Goal: Task Accomplishment & Management: Use online tool/utility

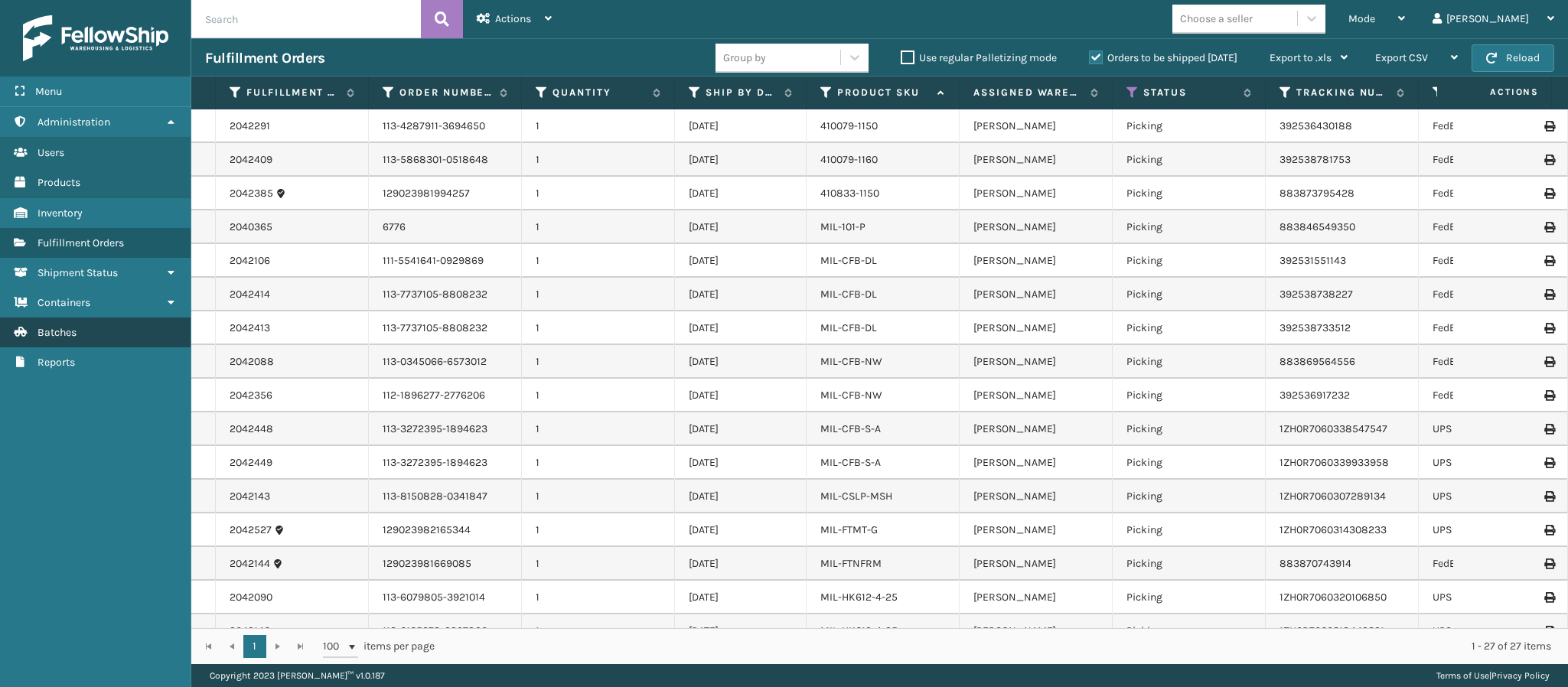
click at [78, 335] on link "Batches" at bounding box center [95, 333] width 190 height 30
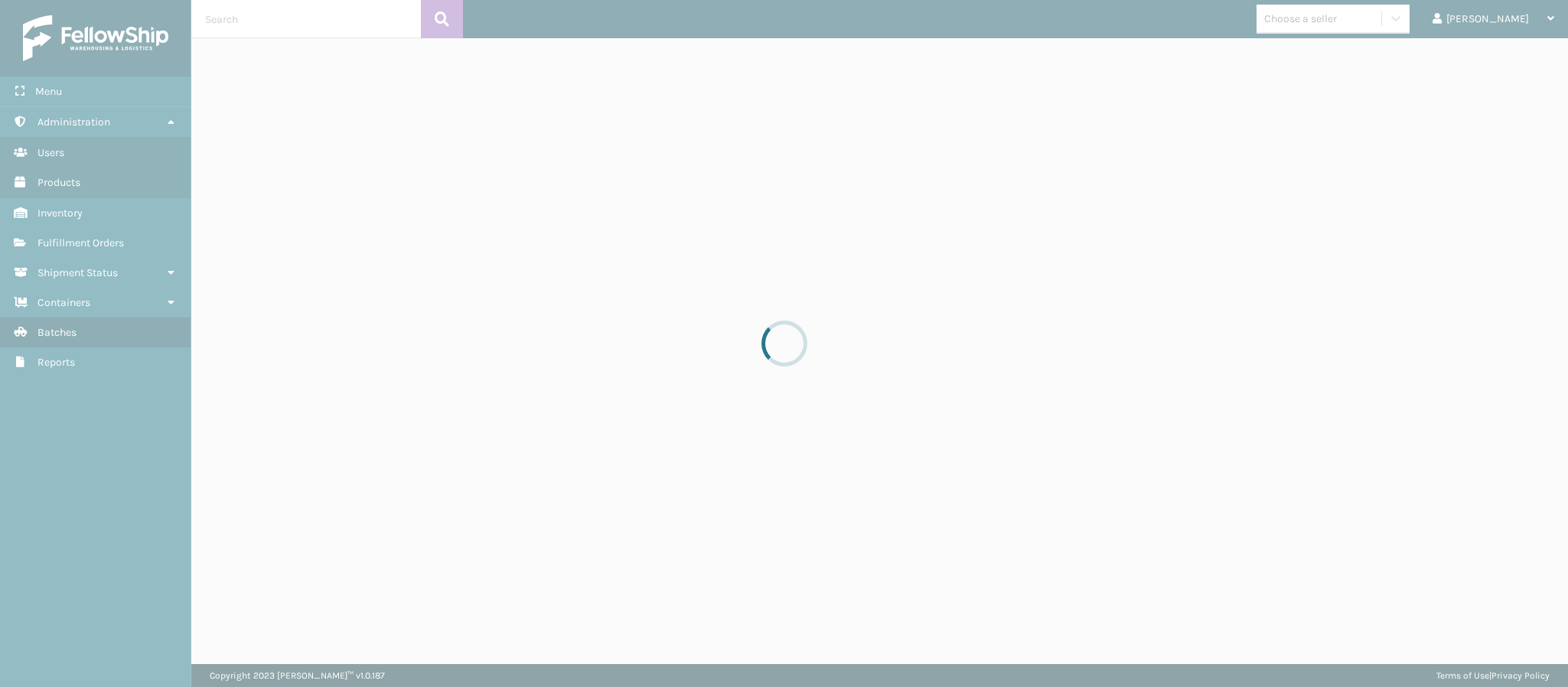
click at [78, 335] on div at bounding box center [784, 344] width 1568 height 687
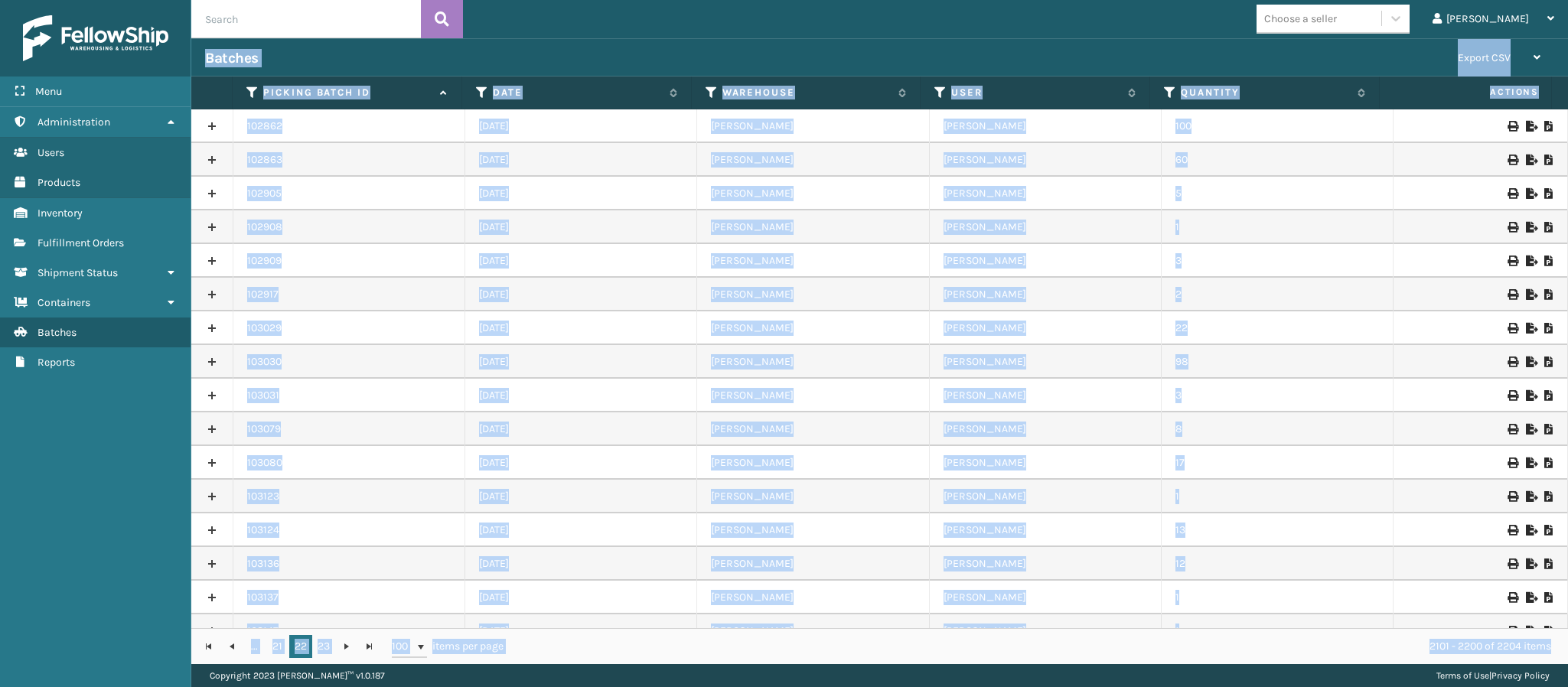
click at [657, 50] on div "Batches" at bounding box center [825, 58] width 1239 height 18
click at [659, 53] on div "Batches" at bounding box center [825, 58] width 1239 height 18
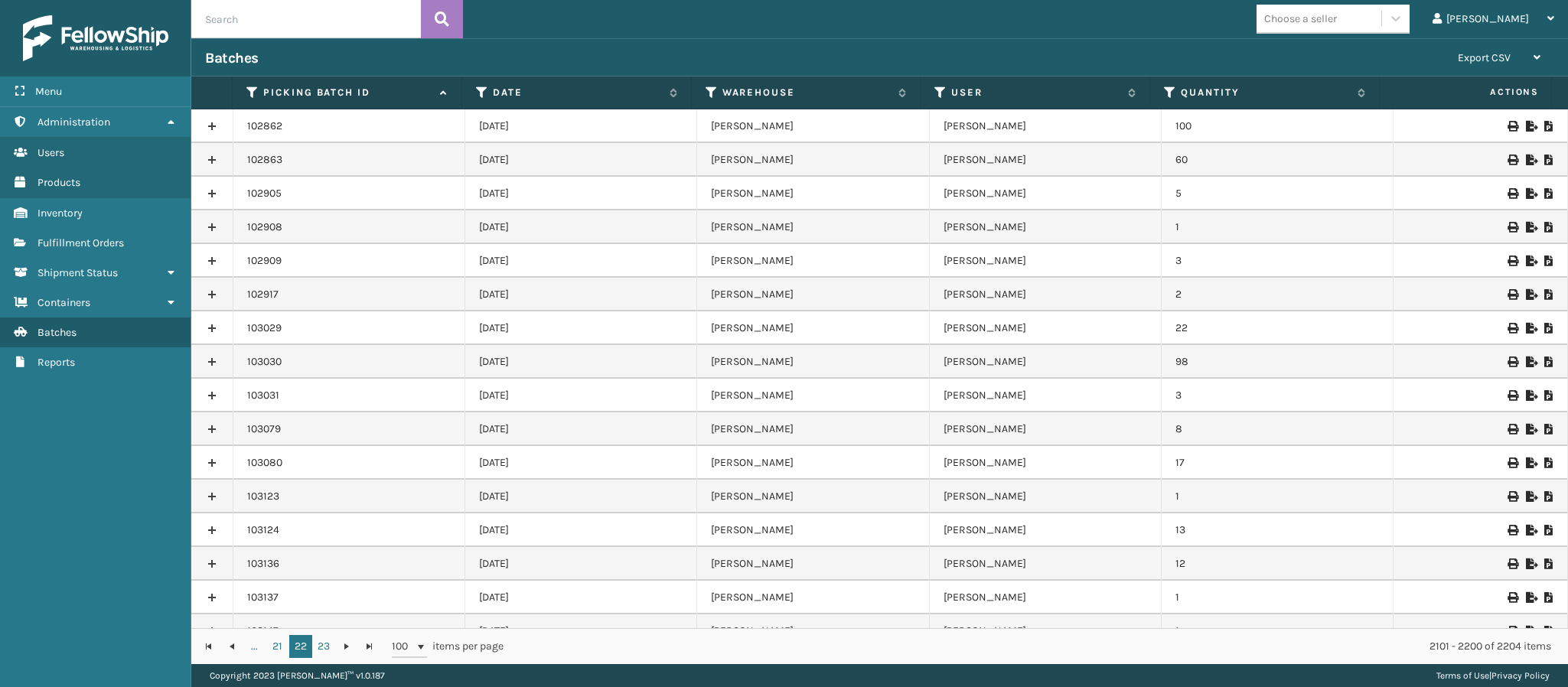
click at [629, 106] on th "Date" at bounding box center [576, 93] width 229 height 33
click at [599, 92] on label "Date" at bounding box center [577, 93] width 169 height 14
click at [503, 83] on th "Date" at bounding box center [576, 93] width 229 height 33
click at [503, 81] on th "Date" at bounding box center [576, 93] width 229 height 33
click at [553, 81] on th "Date" at bounding box center [576, 93] width 229 height 33
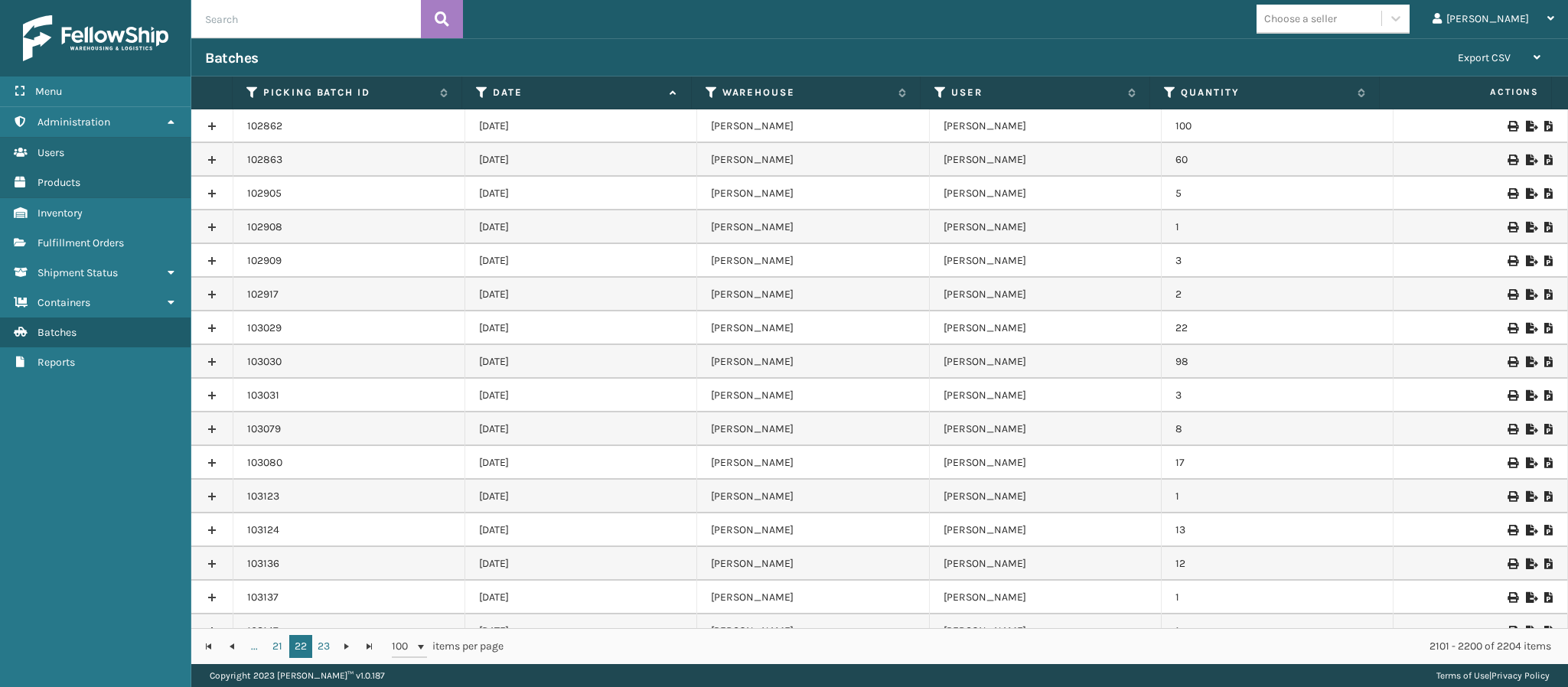
click at [683, 94] on th "Date" at bounding box center [576, 93] width 229 height 33
click at [673, 92] on th "Date" at bounding box center [576, 93] width 229 height 33
click at [673, 92] on icon at bounding box center [671, 93] width 12 height 10
click at [669, 94] on span "Date" at bounding box center [584, 93] width 185 height 14
click at [669, 94] on icon at bounding box center [671, 92] width 12 height 9
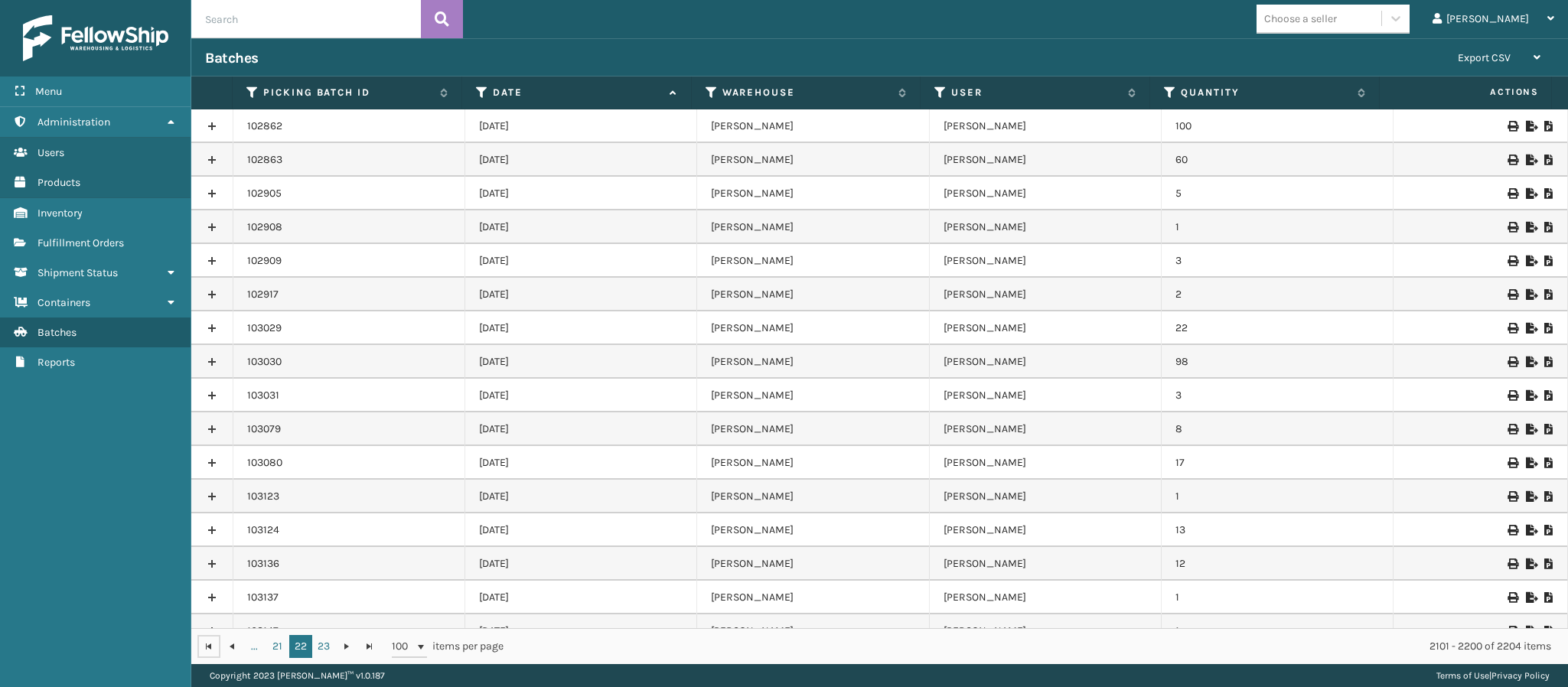
click at [216, 638] on link at bounding box center [209, 646] width 23 height 23
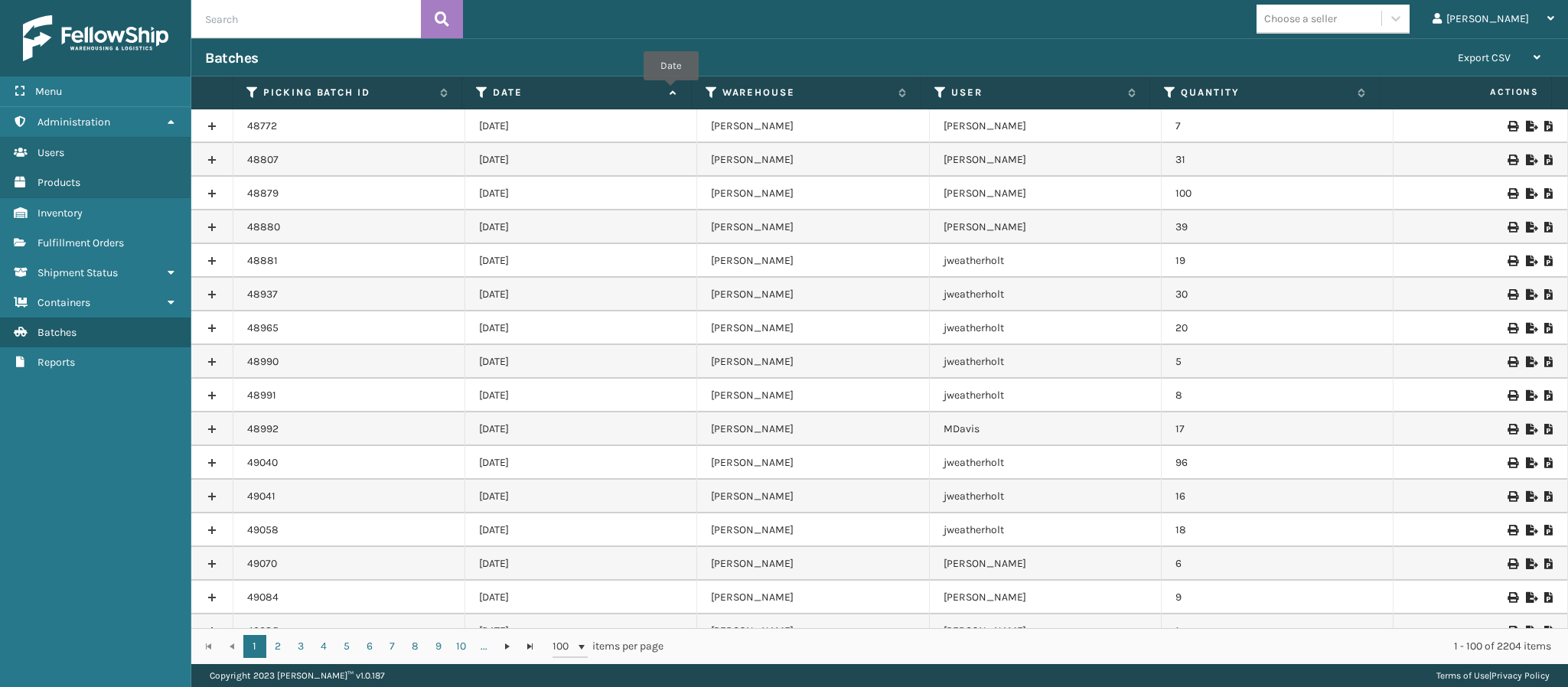
click at [671, 90] on icon at bounding box center [671, 93] width 12 height 10
click at [1526, 121] on icon at bounding box center [1530, 126] width 9 height 11
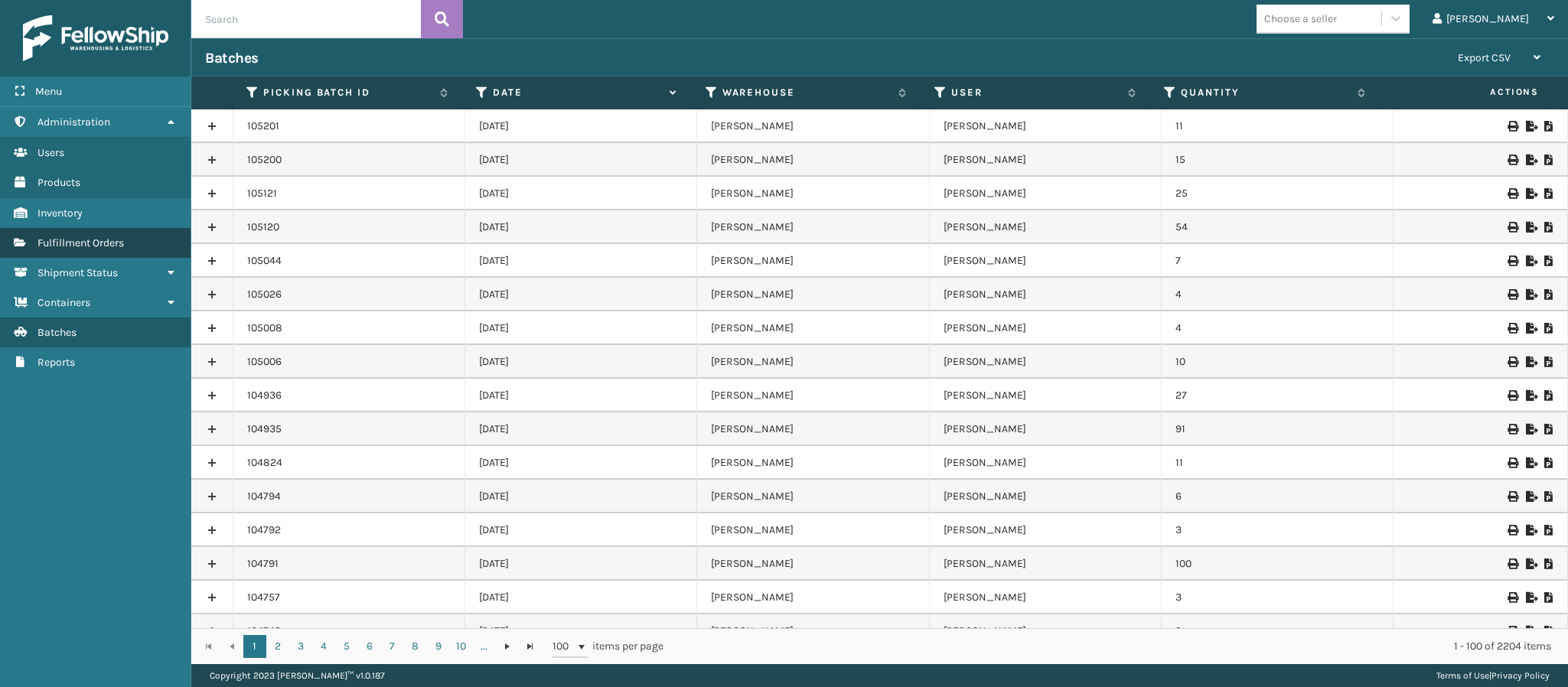
click at [93, 242] on span "Fulfillment Orders" at bounding box center [80, 243] width 86 height 13
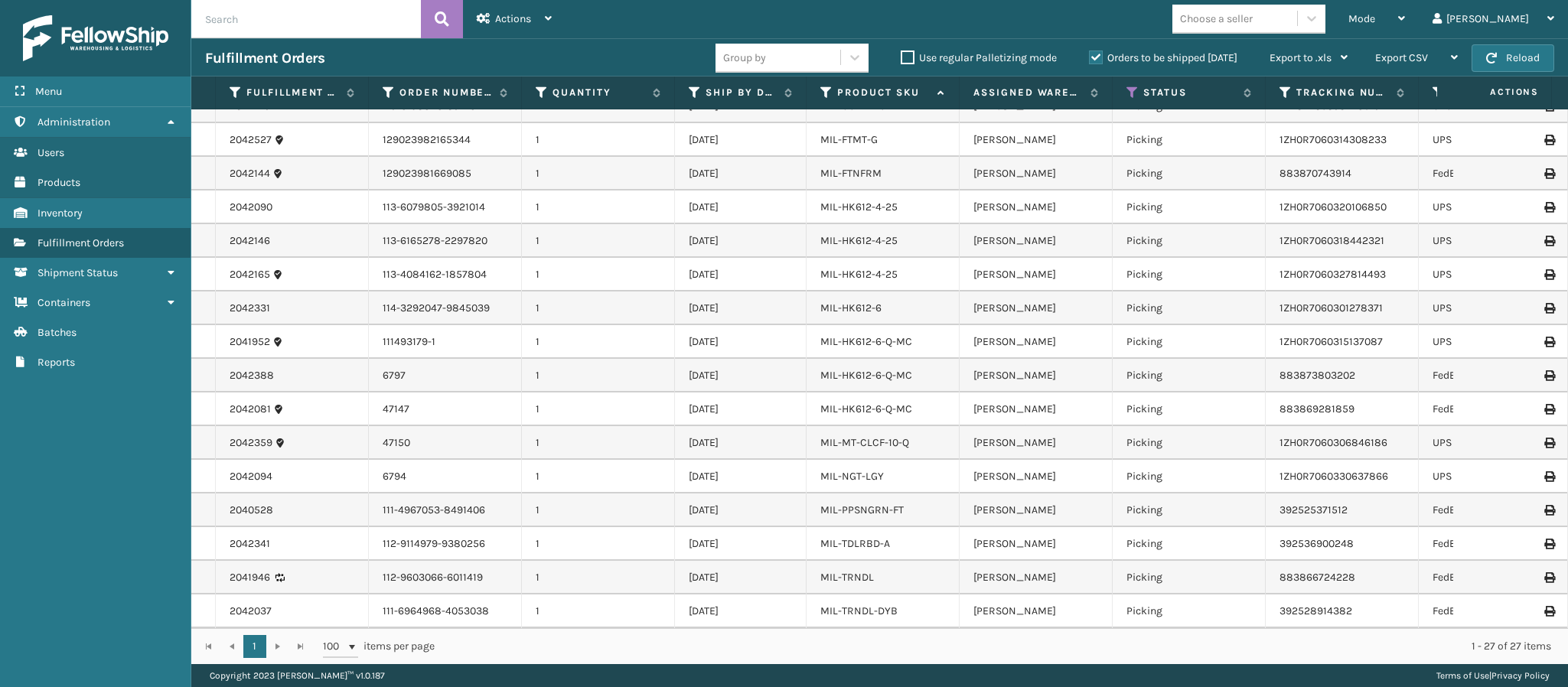
scroll to position [407, 0]
